Goal: Task Accomplishment & Management: Manage account settings

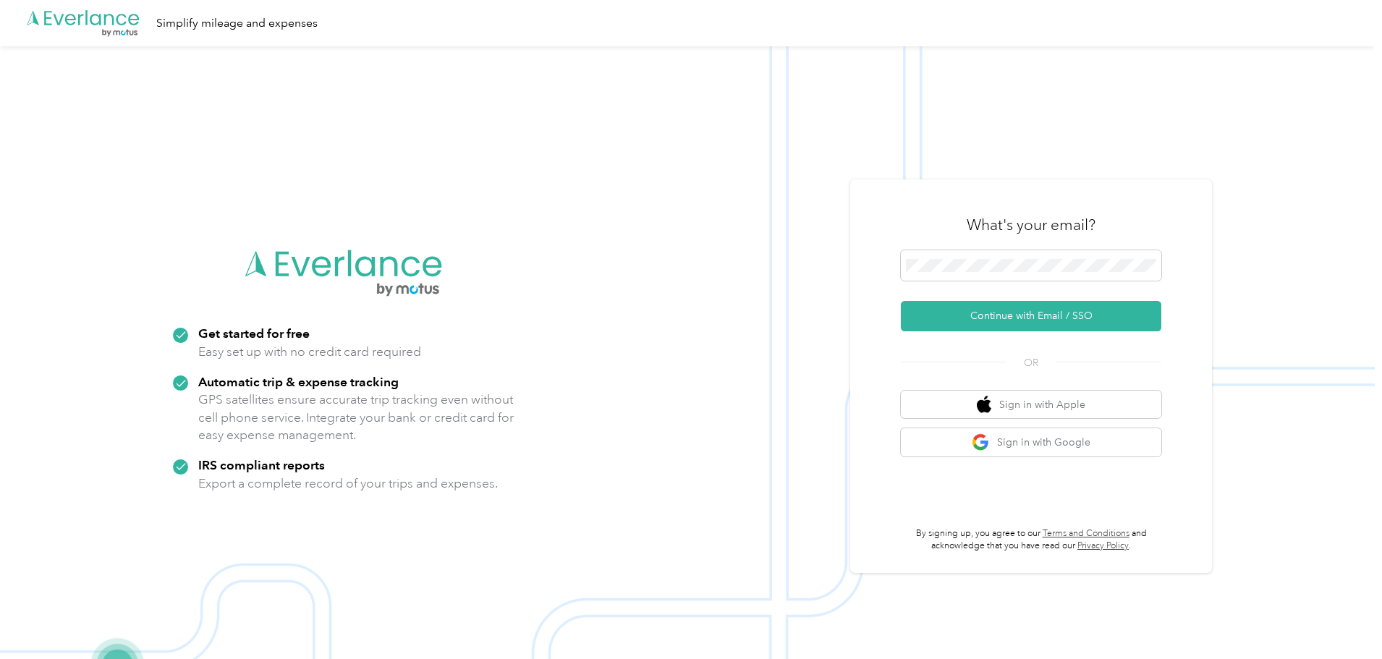
click at [955, 316] on button "Continue with Email / SSO" at bounding box center [1031, 316] width 261 height 30
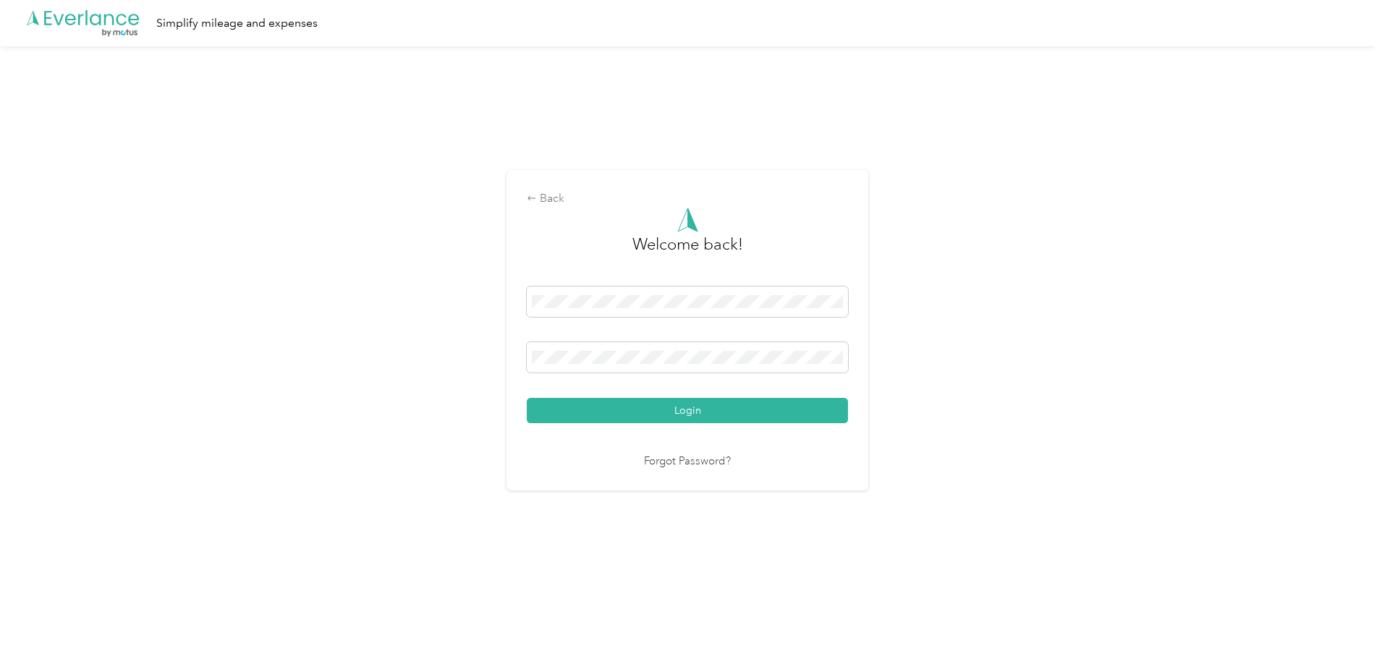
click at [688, 416] on button "Login" at bounding box center [687, 410] width 321 height 25
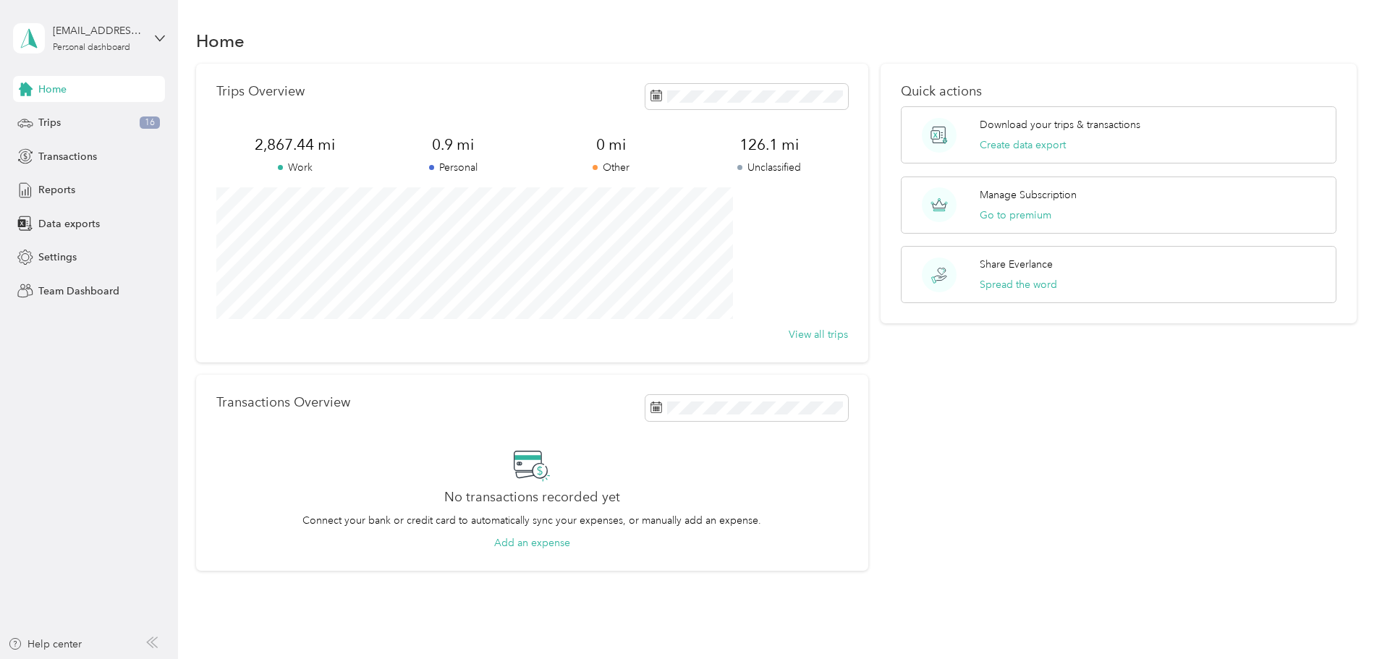
click at [47, 120] on span "Trips" at bounding box center [49, 122] width 22 height 15
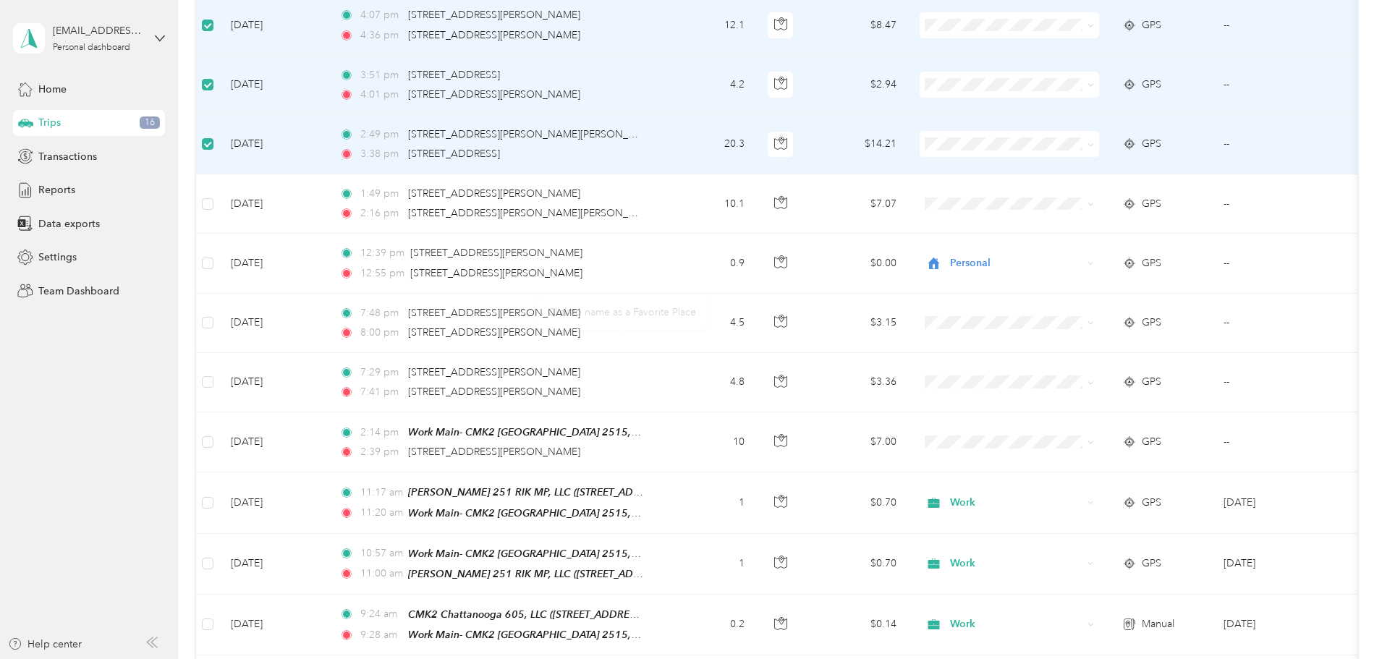
scroll to position [796, 0]
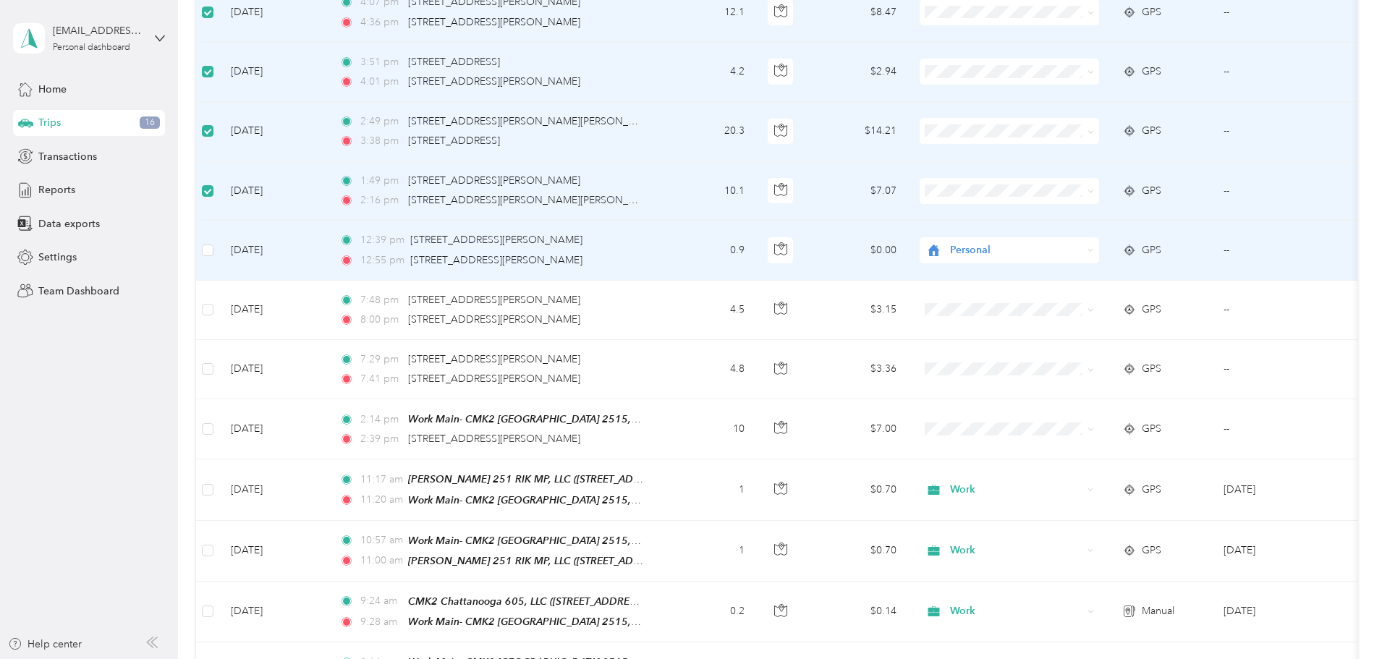
click at [214, 255] on label at bounding box center [208, 250] width 12 height 16
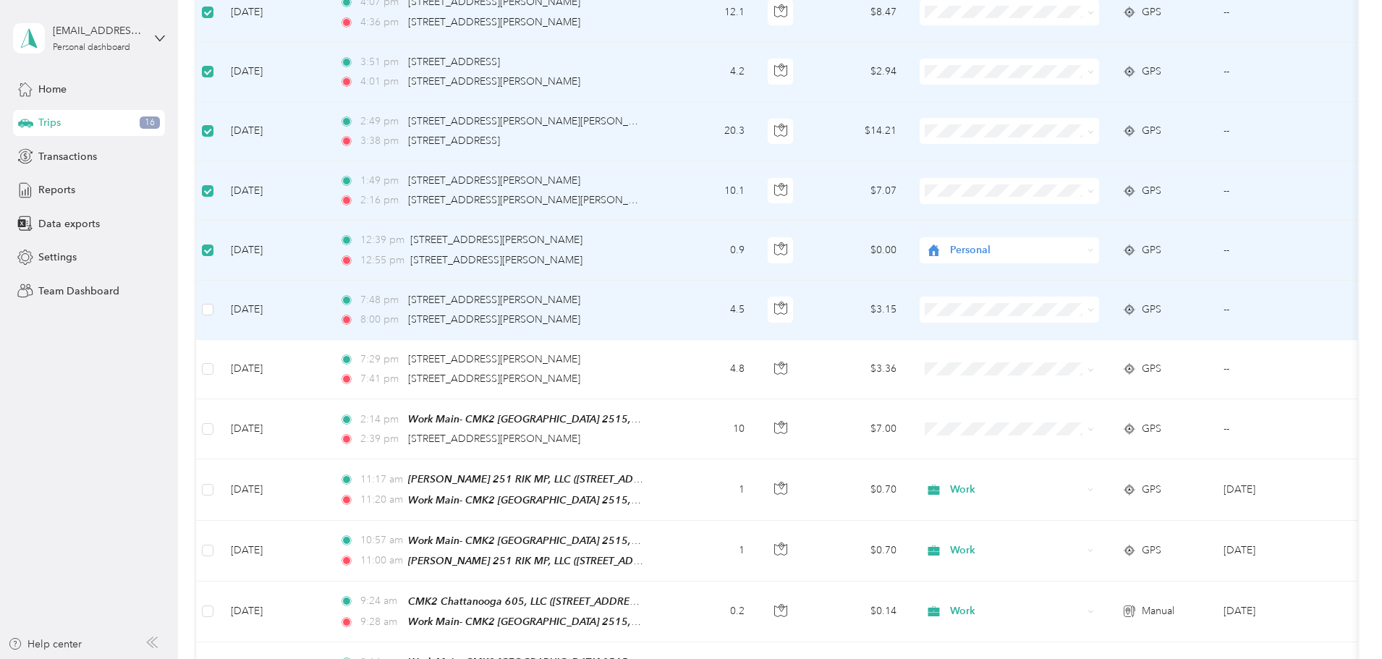
click at [219, 318] on td at bounding box center [207, 310] width 23 height 59
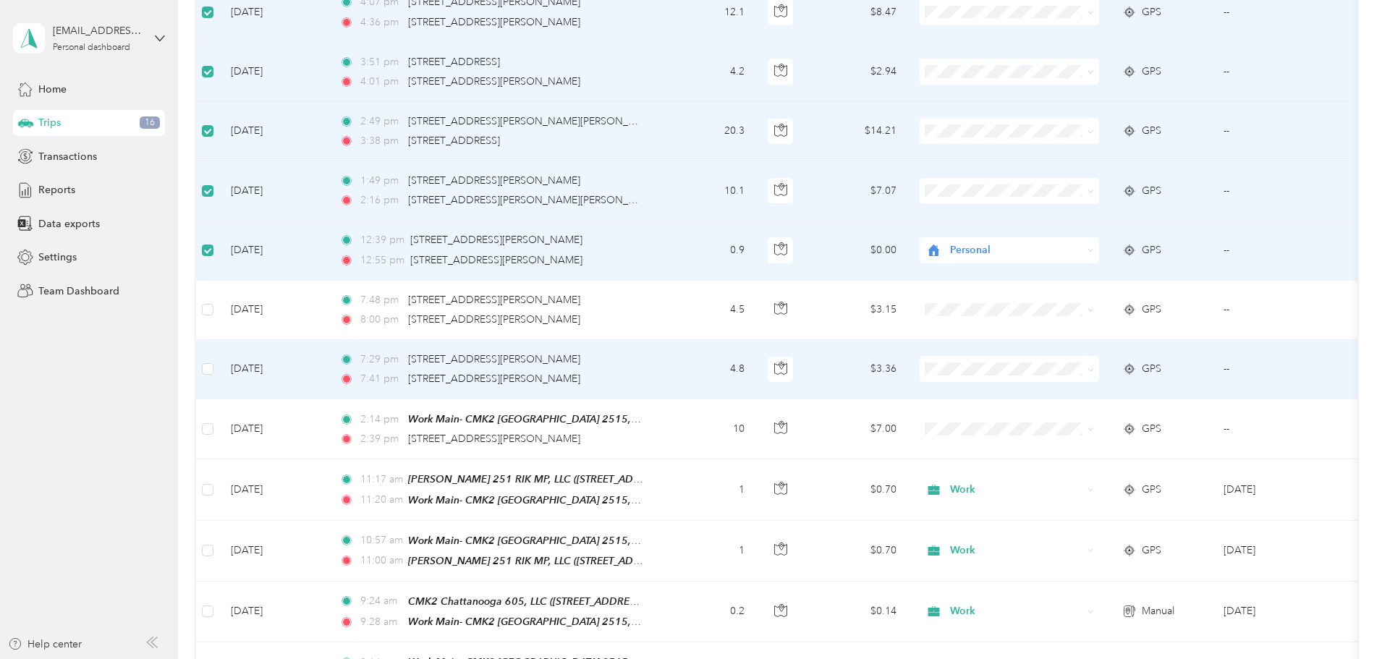
click at [214, 361] on label at bounding box center [208, 369] width 12 height 16
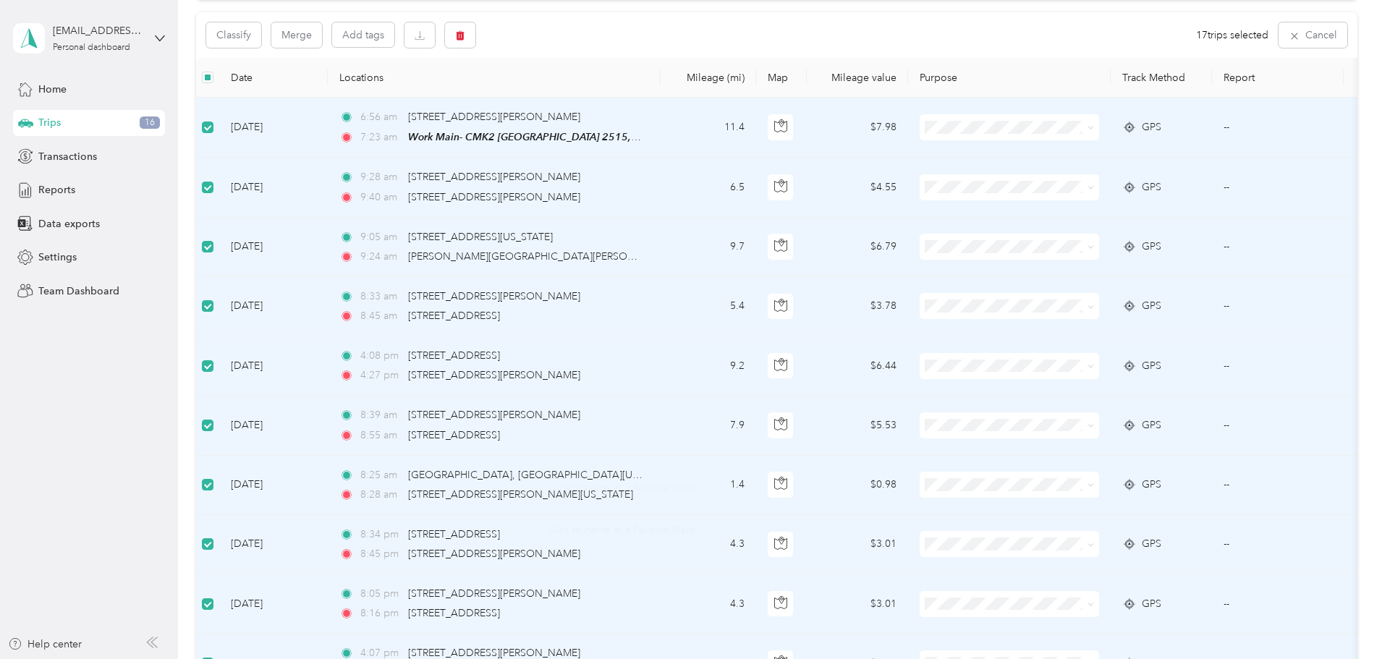
scroll to position [0, 0]
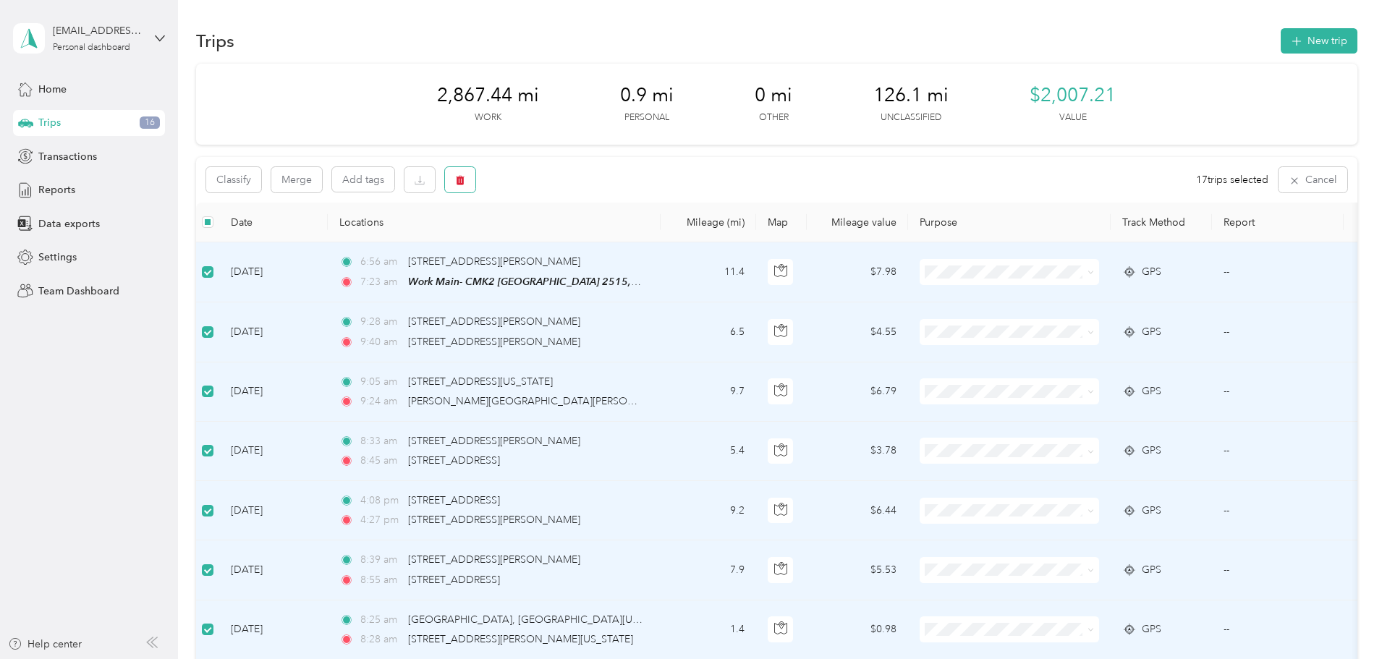
click at [476, 172] on button "button" at bounding box center [460, 179] width 30 height 25
click at [656, 240] on div "Click to name as a Favorite Place" at bounding box center [597, 231] width 169 height 35
click at [659, 242] on button "Yes" at bounding box center [668, 240] width 28 height 23
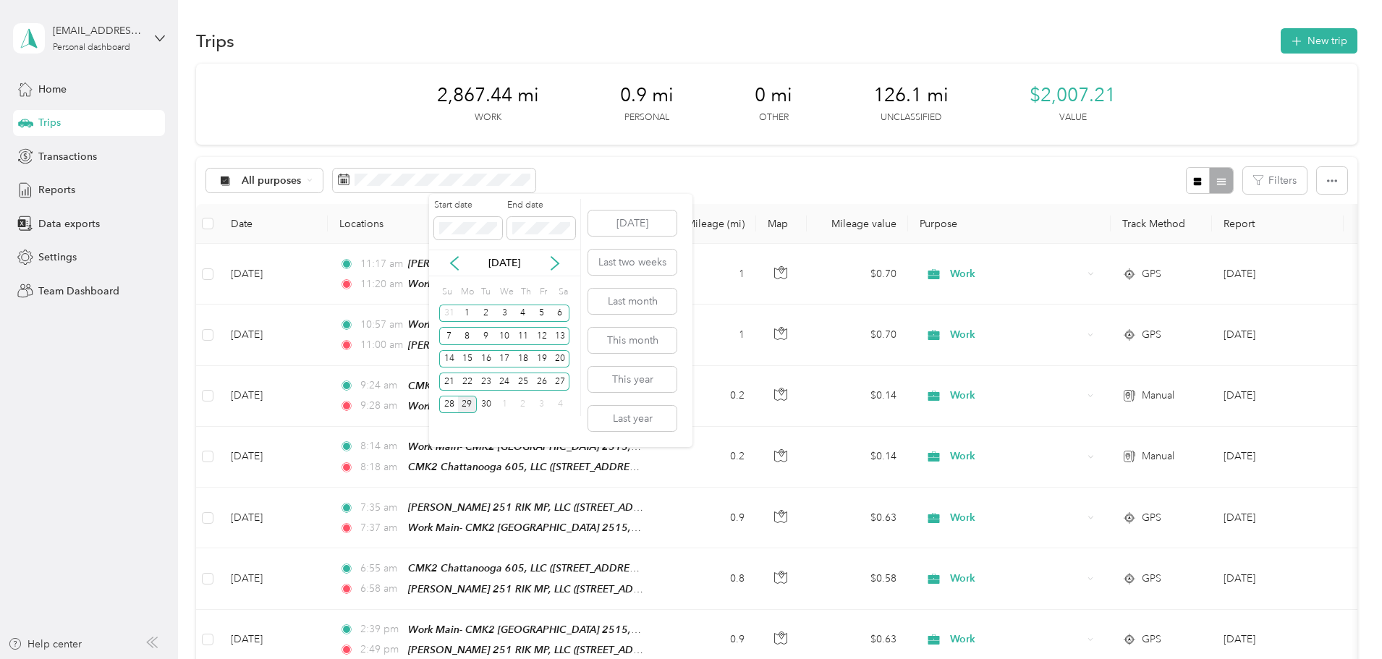
click at [468, 311] on div "1" at bounding box center [467, 314] width 19 height 18
click at [485, 403] on div "30" at bounding box center [486, 405] width 19 height 18
